Goal: Task Accomplishment & Management: Complete application form

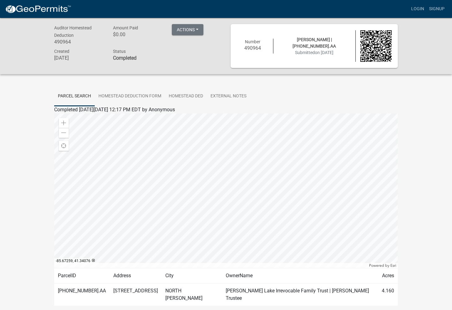
click at [54, 5] on img at bounding box center [38, 9] width 66 height 9
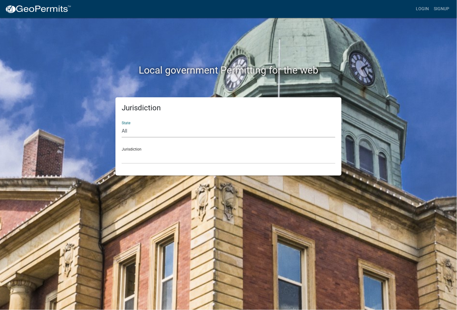
click at [156, 134] on select "All [US_STATE] [US_STATE] [US_STATE] [US_STATE] [US_STATE] [US_STATE] [US_STATE…" at bounding box center [228, 131] width 213 height 13
select select "[US_STATE]"
click at [122, 125] on select "All [US_STATE] [US_STATE] [US_STATE] [US_STATE] [US_STATE] [US_STATE] [US_STATE…" at bounding box center [228, 131] width 213 height 13
click at [147, 165] on div "Jurisdiction State All [US_STATE] [US_STATE] [US_STATE] [US_STATE] [US_STATE] […" at bounding box center [228, 136] width 226 height 78
click at [149, 160] on select "City of [GEOGRAPHIC_DATA], [US_STATE] City of [GEOGRAPHIC_DATA], [US_STATE] Cit…" at bounding box center [228, 157] width 213 height 13
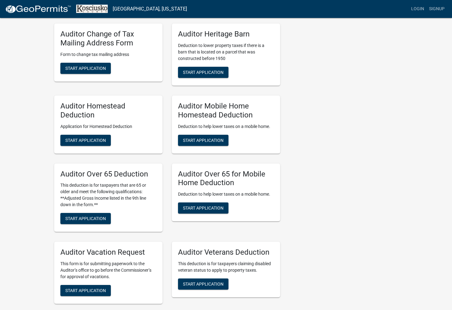
scroll to position [309, 0]
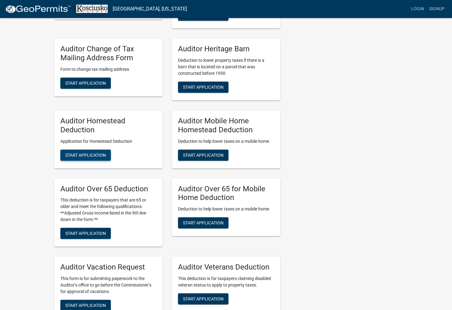
click at [98, 158] on button "Start Application" at bounding box center [85, 155] width 50 height 11
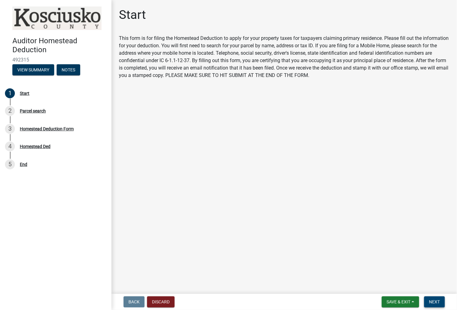
click at [433, 301] on span "Next" at bounding box center [434, 302] width 11 height 5
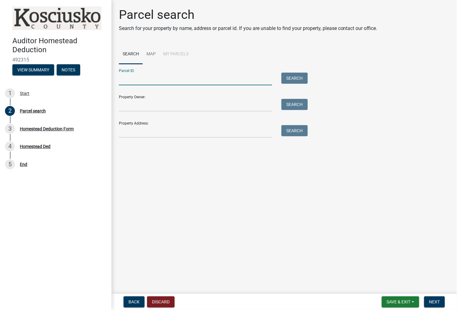
click at [158, 84] on input "Parcel ID:" at bounding box center [195, 79] width 153 height 13
type input "[PHONE_NUMBER]."
click at [159, 81] on input "[PHONE_NUMBER]." at bounding box center [195, 79] width 153 height 13
type input "[PHONE_NUMBER].a"
click at [288, 78] on button "Search" at bounding box center [294, 78] width 26 height 11
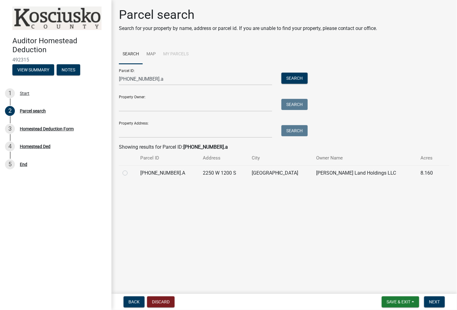
click at [128, 172] on div at bounding box center [128, 173] width 10 height 7
click at [130, 170] on label at bounding box center [130, 170] width 0 height 0
click at [130, 174] on input "radio" at bounding box center [132, 172] width 4 height 4
radio input "true"
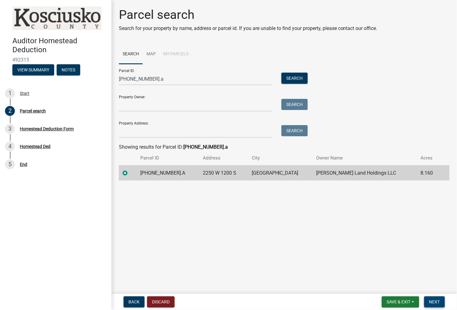
click at [436, 301] on span "Next" at bounding box center [434, 302] width 11 height 5
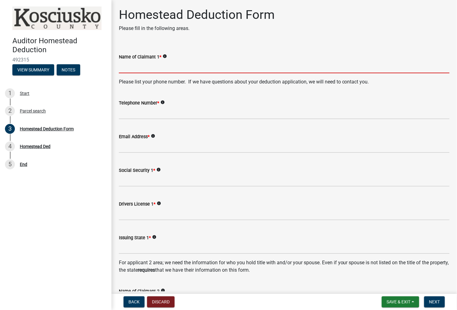
click at [190, 61] on input "Name of Claimant 1 *" at bounding box center [284, 67] width 330 height 13
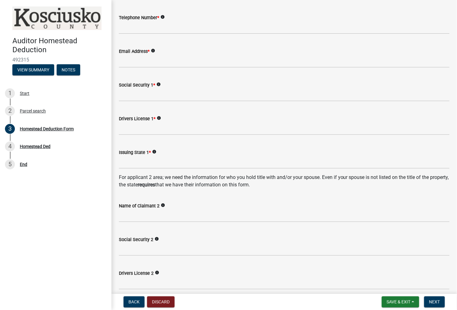
scroll to position [103, 0]
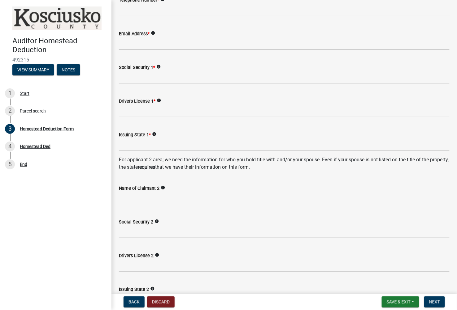
type input "[PERSON_NAME]"
click at [182, 202] on input "Name of Claimant 2" at bounding box center [284, 198] width 330 height 13
type input "L"
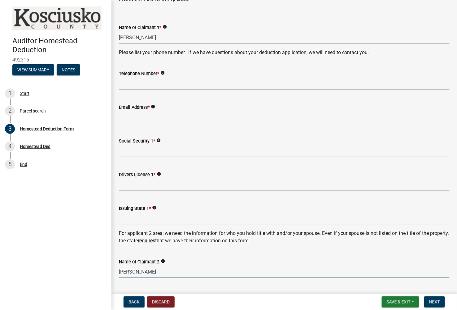
scroll to position [0, 0]
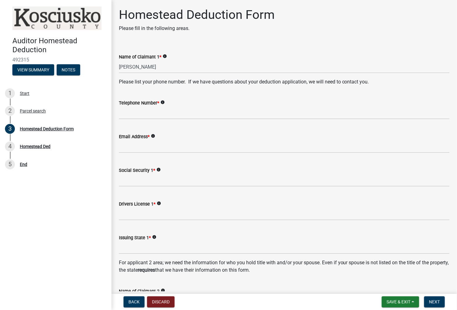
type input "[PERSON_NAME]"
click at [189, 179] on input "Social Security 1 *" at bounding box center [284, 180] width 330 height 13
type input "69800"
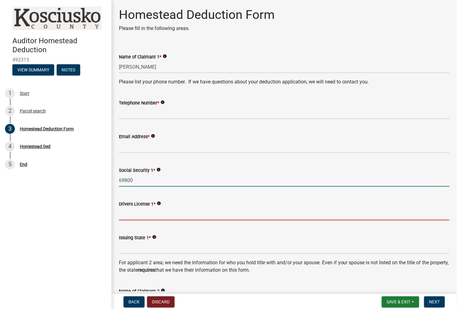
click at [166, 213] on input "Drivers License 1 *" at bounding box center [284, 214] width 330 height 13
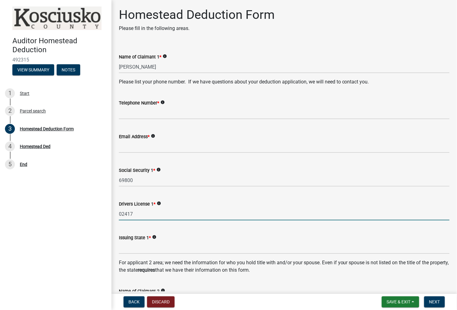
type input "02417"
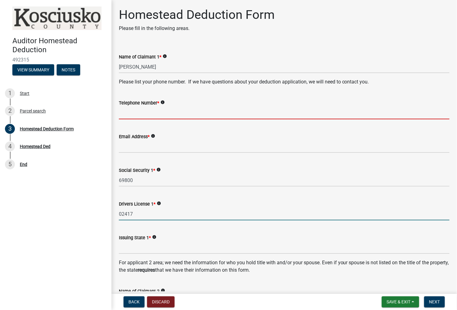
click at [184, 116] on input "Telephone Number *" at bounding box center [284, 113] width 330 height 13
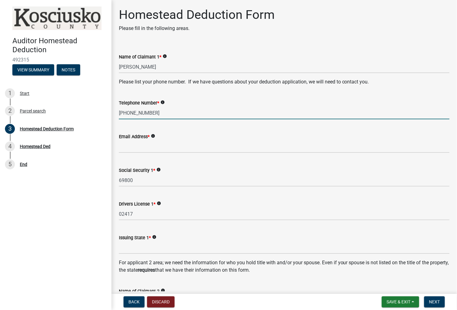
type input "[PHONE_NUMBER]"
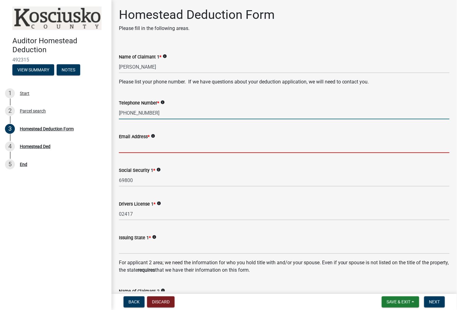
click at [174, 147] on input "Email Address *" at bounding box center [284, 146] width 330 height 13
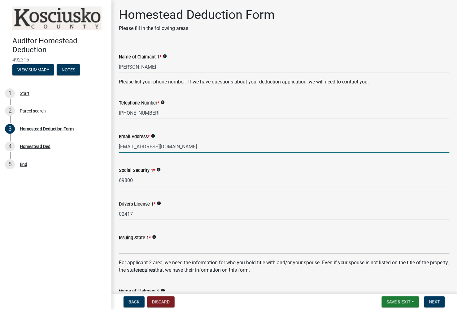
type input "[EMAIL_ADDRESS][DOMAIN_NAME]"
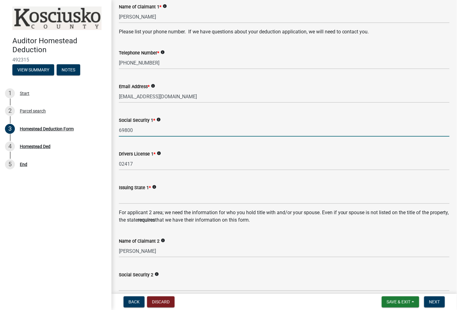
scroll to position [69, 0]
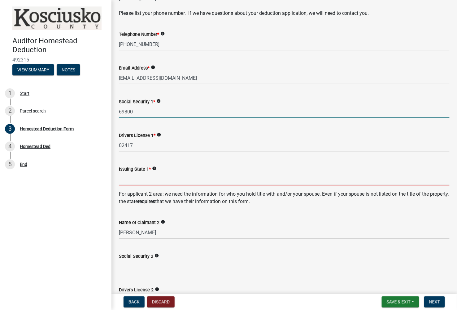
click at [186, 184] on input "Issuing State 1 *" at bounding box center [284, 179] width 330 height 13
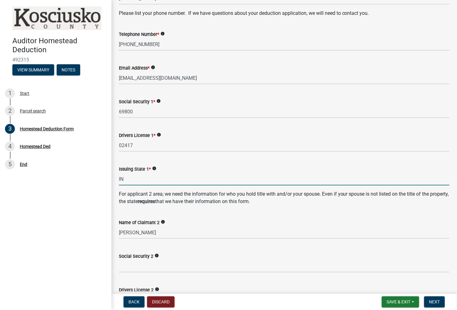
type input "IN"
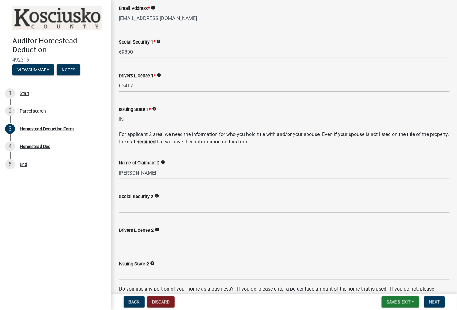
scroll to position [137, 0]
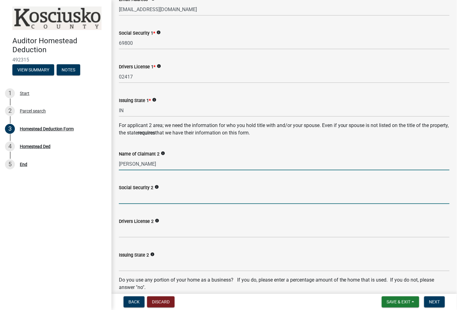
click at [149, 195] on input "Social Security 2" at bounding box center [284, 198] width 330 height 13
type input "40577"
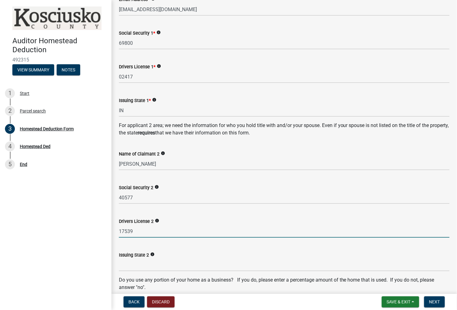
type input "17539"
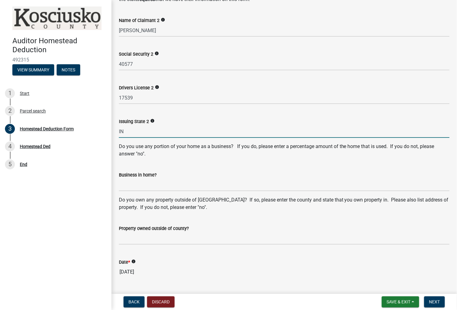
scroll to position [275, 0]
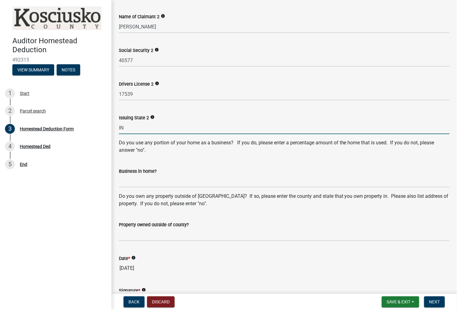
type input "IN"
click at [179, 185] on input "Business in home?" at bounding box center [284, 181] width 330 height 13
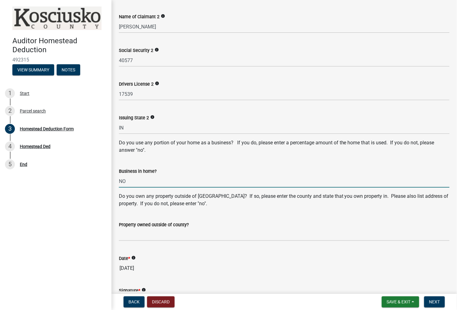
type input "NO"
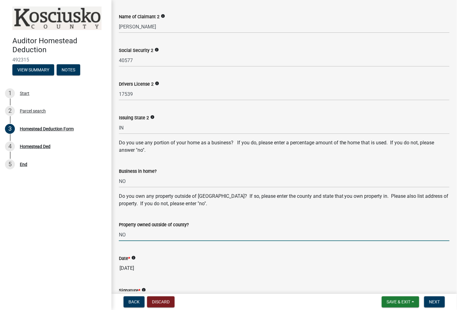
type input "NO"
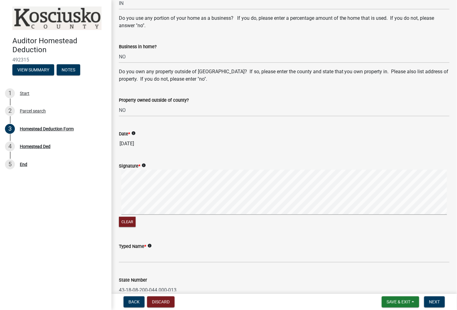
scroll to position [412, 0]
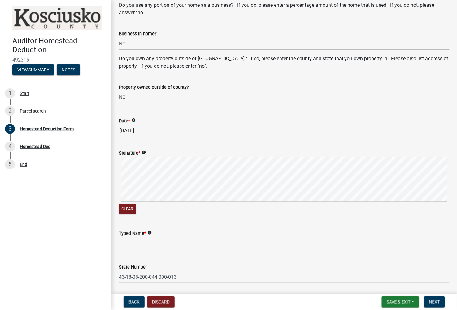
click at [130, 203] on signature-pad at bounding box center [284, 180] width 330 height 47
click at [139, 247] on input "Typed Name *" at bounding box center [284, 243] width 330 height 13
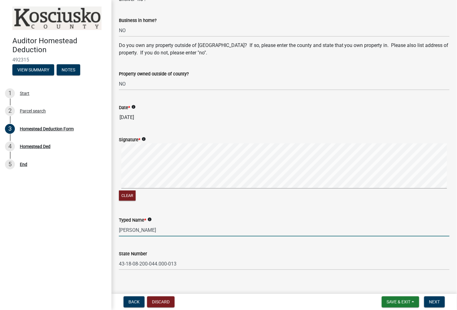
scroll to position [433, 0]
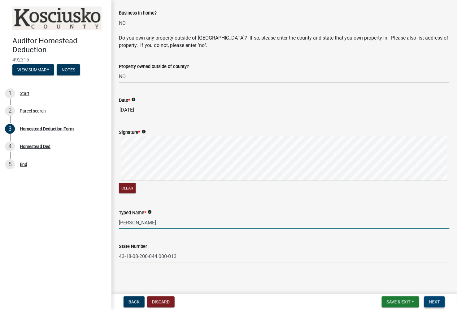
type input "[PERSON_NAME]"
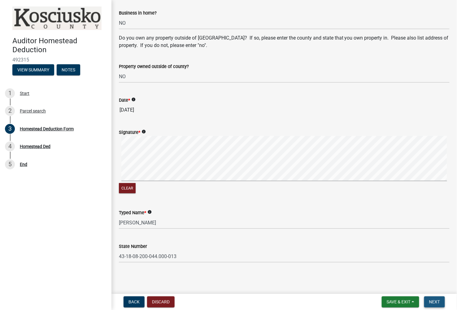
click at [437, 301] on span "Next" at bounding box center [434, 302] width 11 height 5
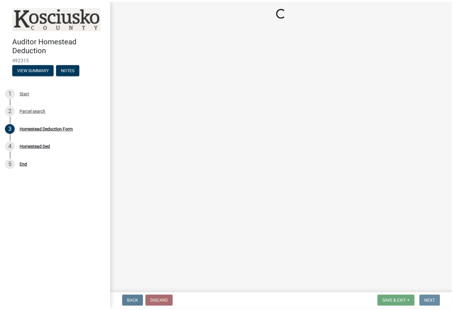
scroll to position [0, 0]
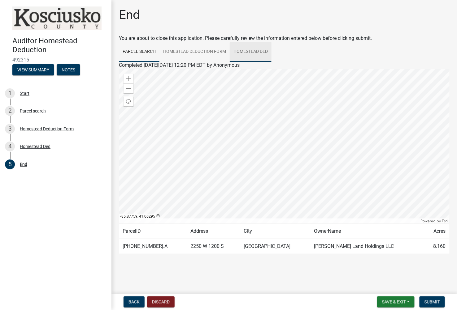
click at [256, 54] on link "Homestead Ded" at bounding box center [251, 52] width 42 height 20
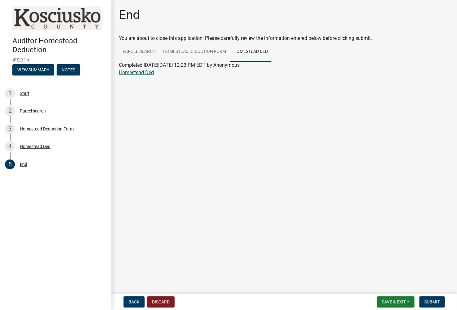
click at [145, 70] on link "Homestead Ded" at bounding box center [136, 73] width 35 height 6
click at [432, 305] on button "Submit" at bounding box center [431, 302] width 25 height 11
